Goal: Task Accomplishment & Management: Manage account settings

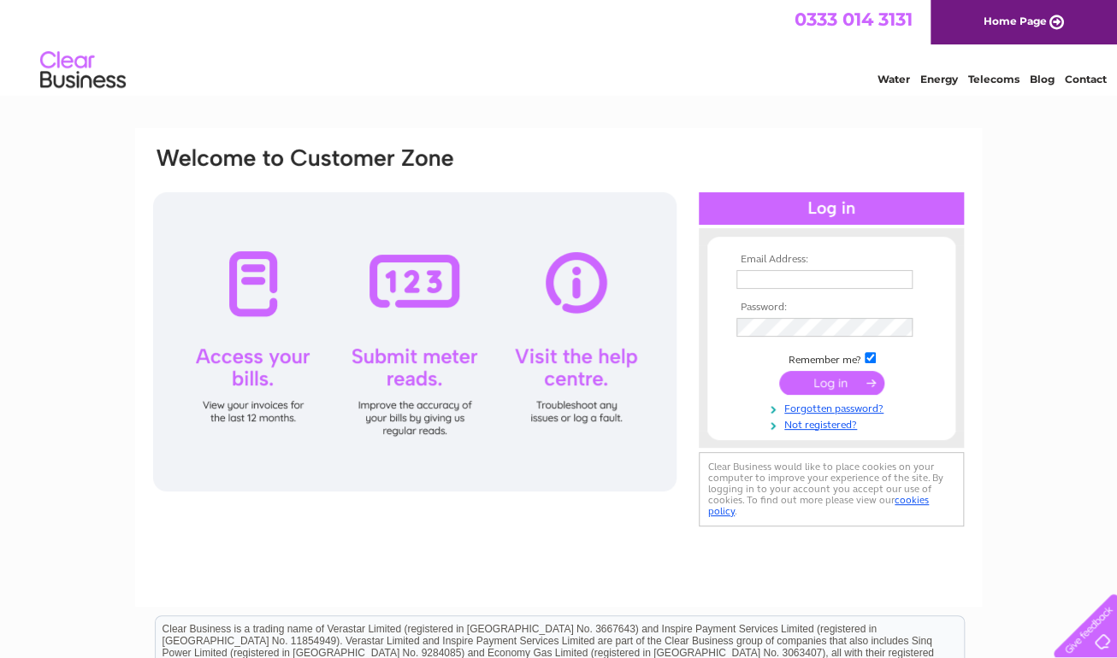
type input "[EMAIL_ADDRESS][DOMAIN_NAME]"
click at [833, 384] on input "submit" at bounding box center [831, 383] width 105 height 24
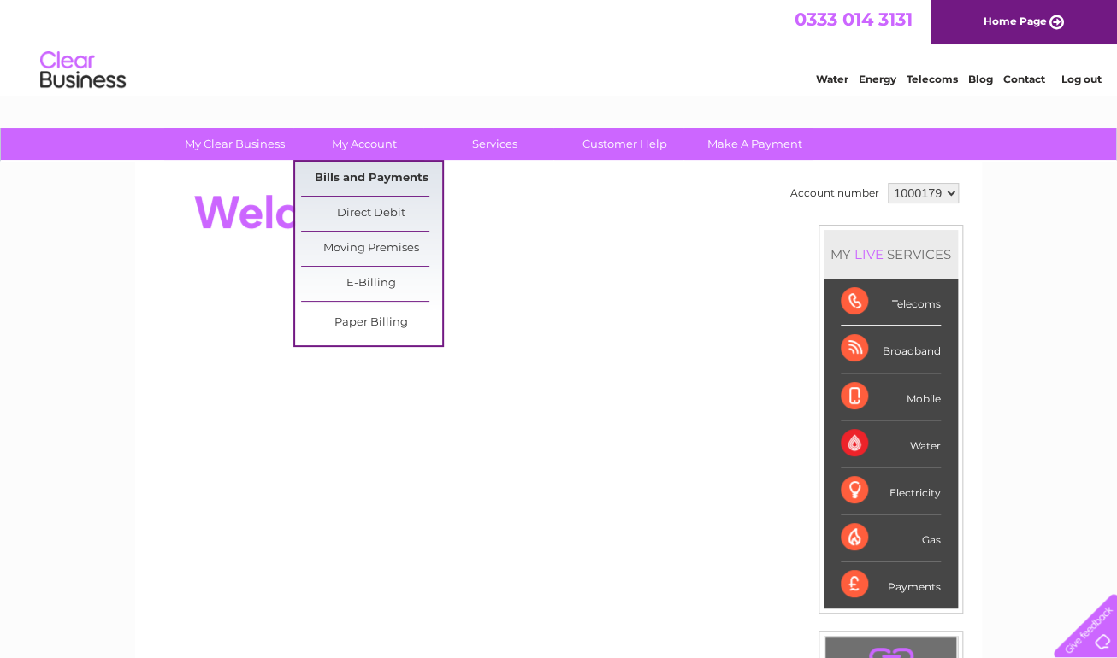
click at [342, 178] on link "Bills and Payments" at bounding box center [371, 179] width 141 height 34
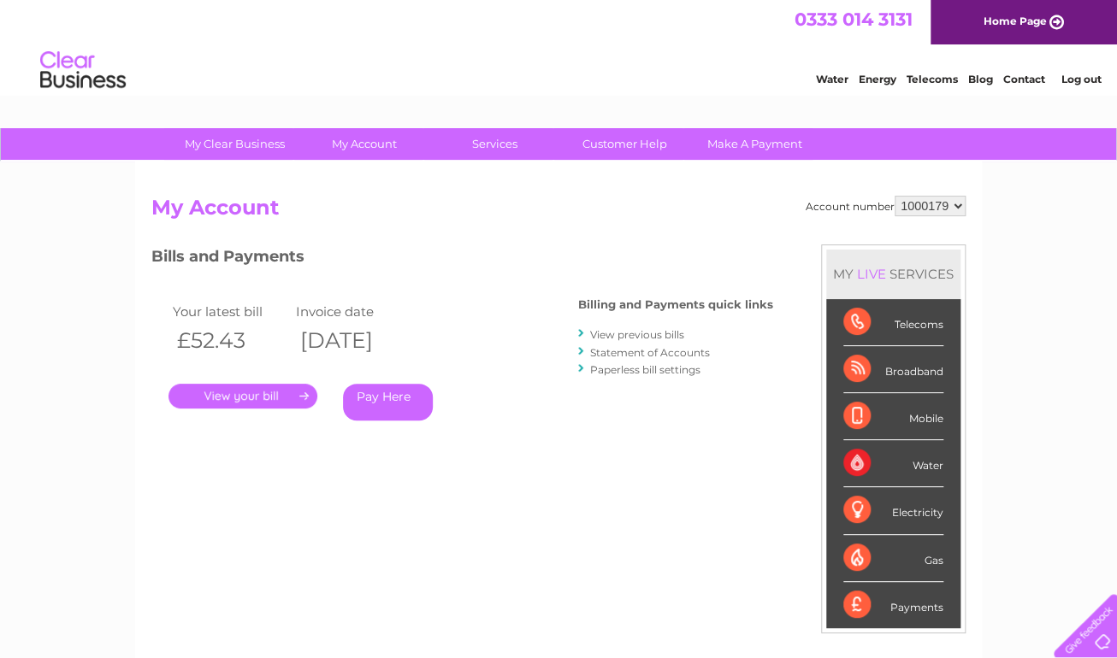
click at [278, 392] on link "." at bounding box center [242, 396] width 149 height 25
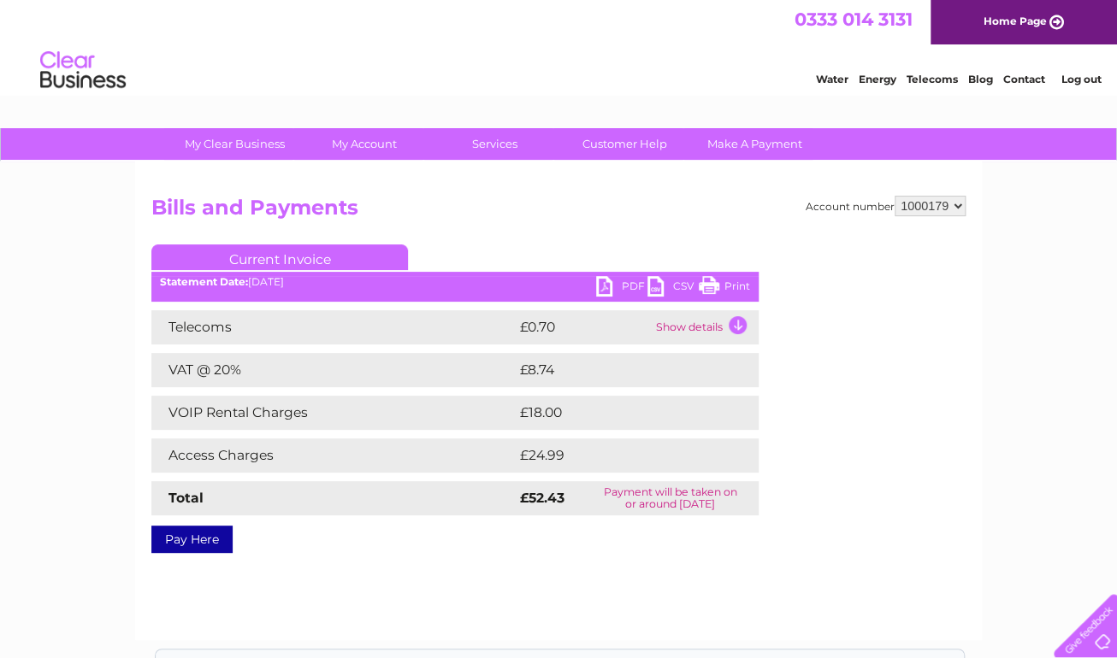
click at [608, 282] on link "PDF" at bounding box center [621, 288] width 51 height 25
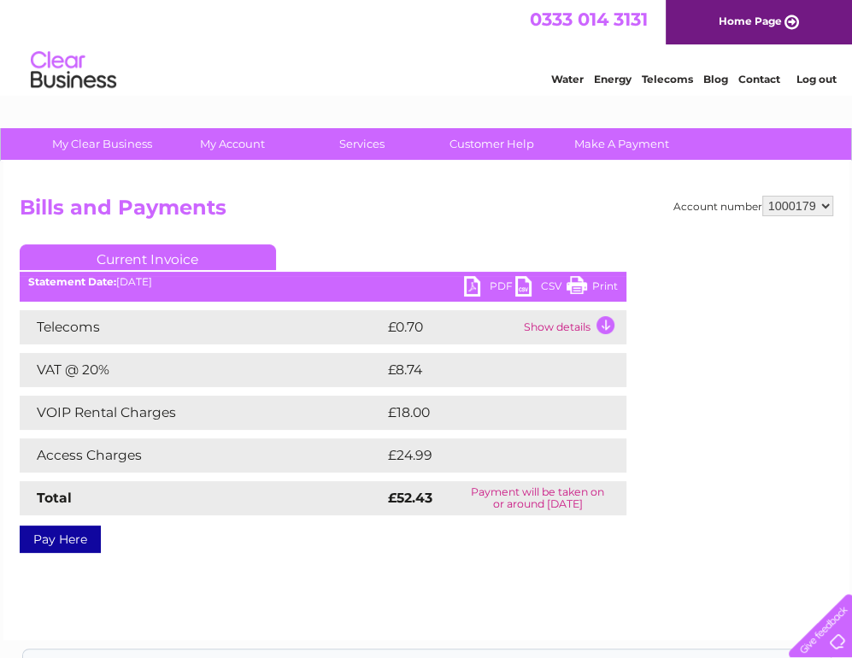
click at [614, 291] on link "Print" at bounding box center [592, 288] width 51 height 25
